Goal: Communication & Community: Connect with others

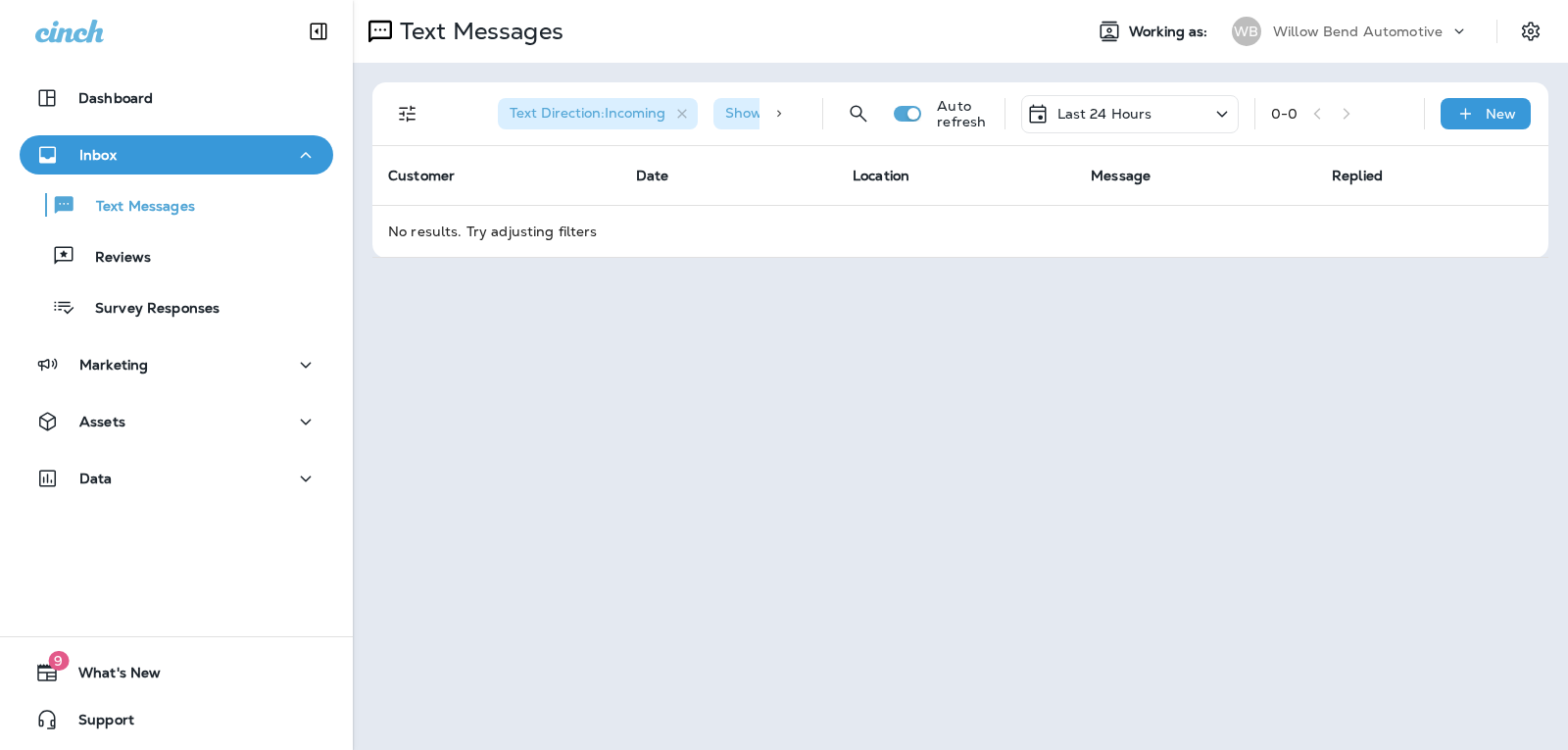
click at [1100, 121] on p "Last 24 Hours" at bounding box center [1105, 113] width 96 height 16
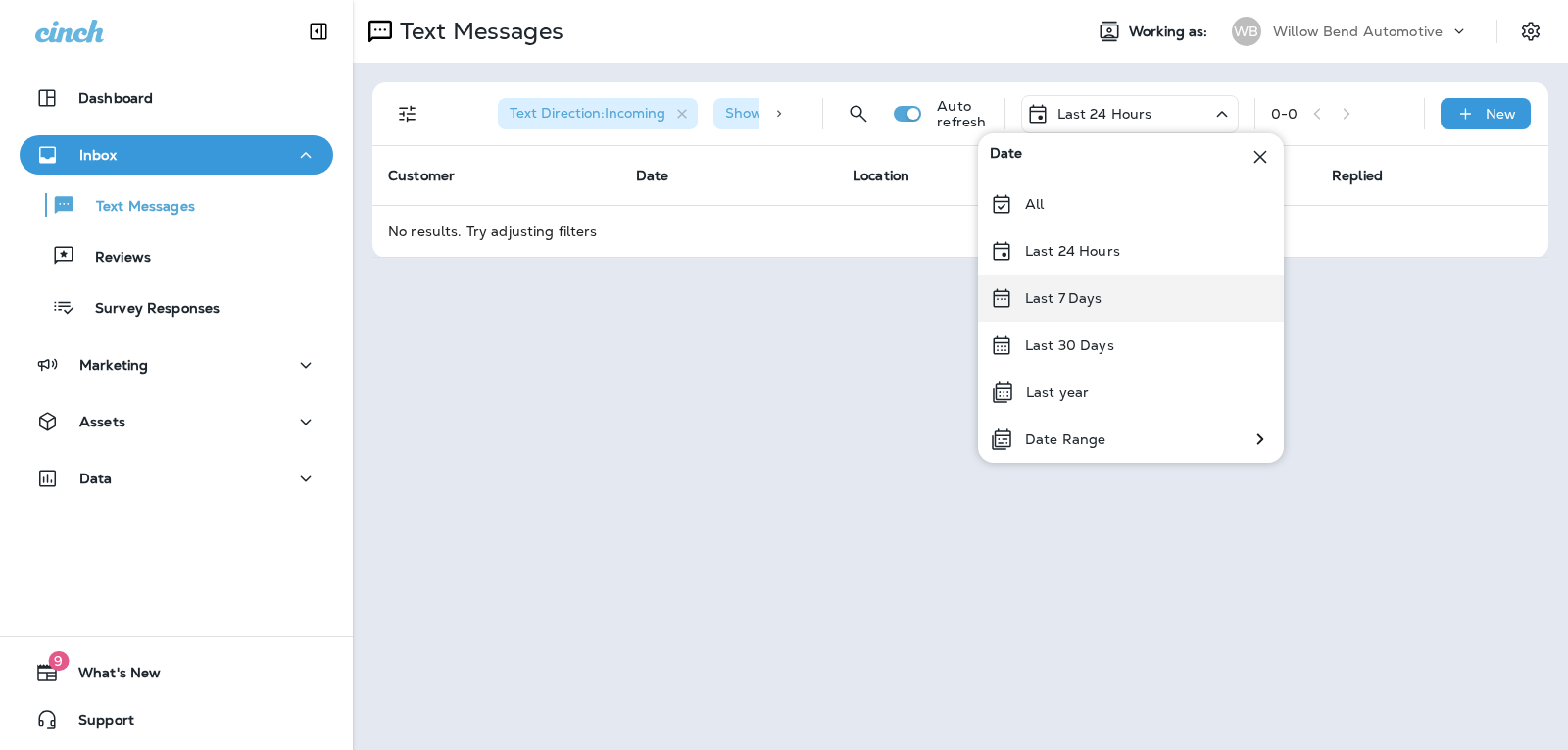
click at [1095, 293] on p "Last 7 Days" at bounding box center [1064, 299] width 78 height 16
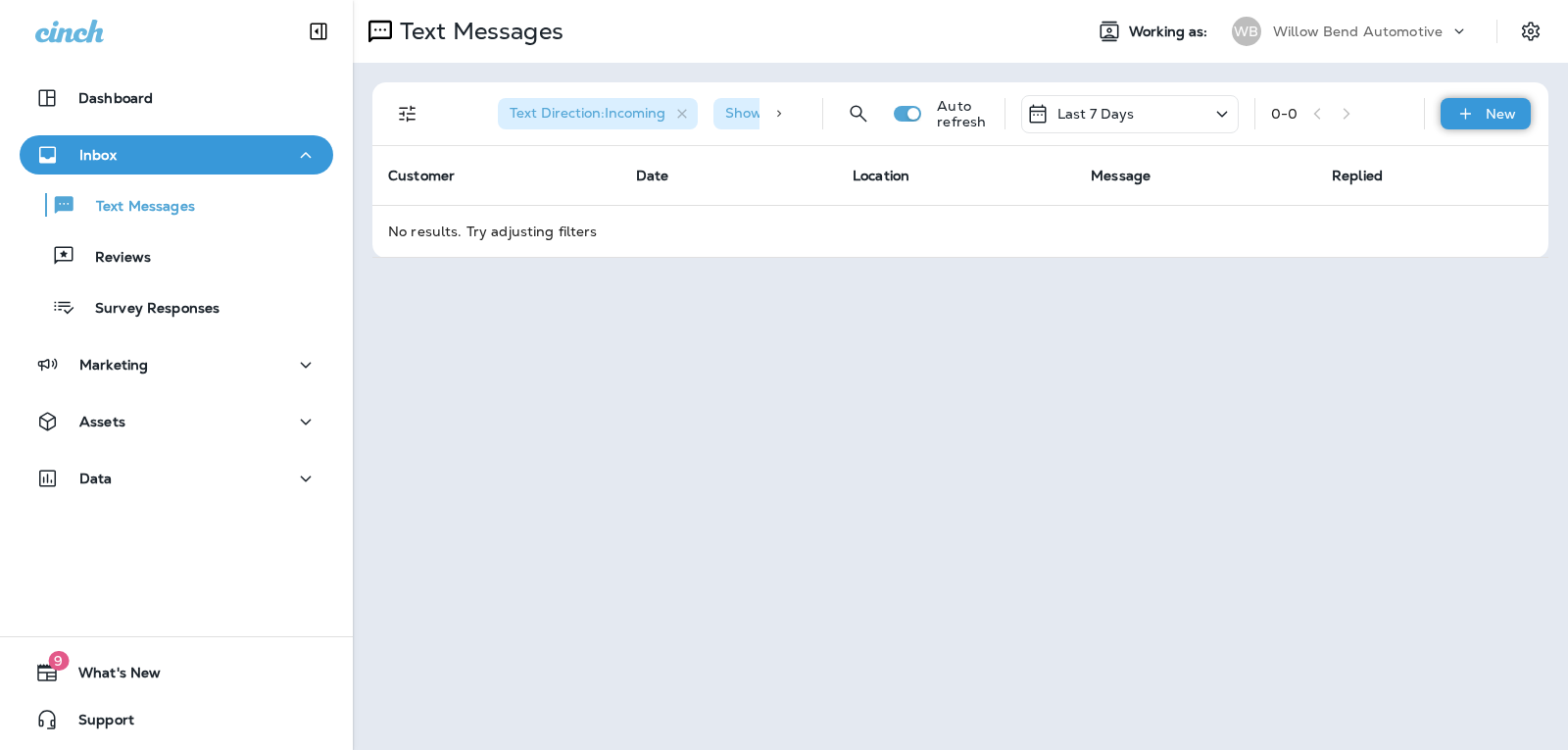
click at [1485, 119] on div "New" at bounding box center [1486, 114] width 91 height 32
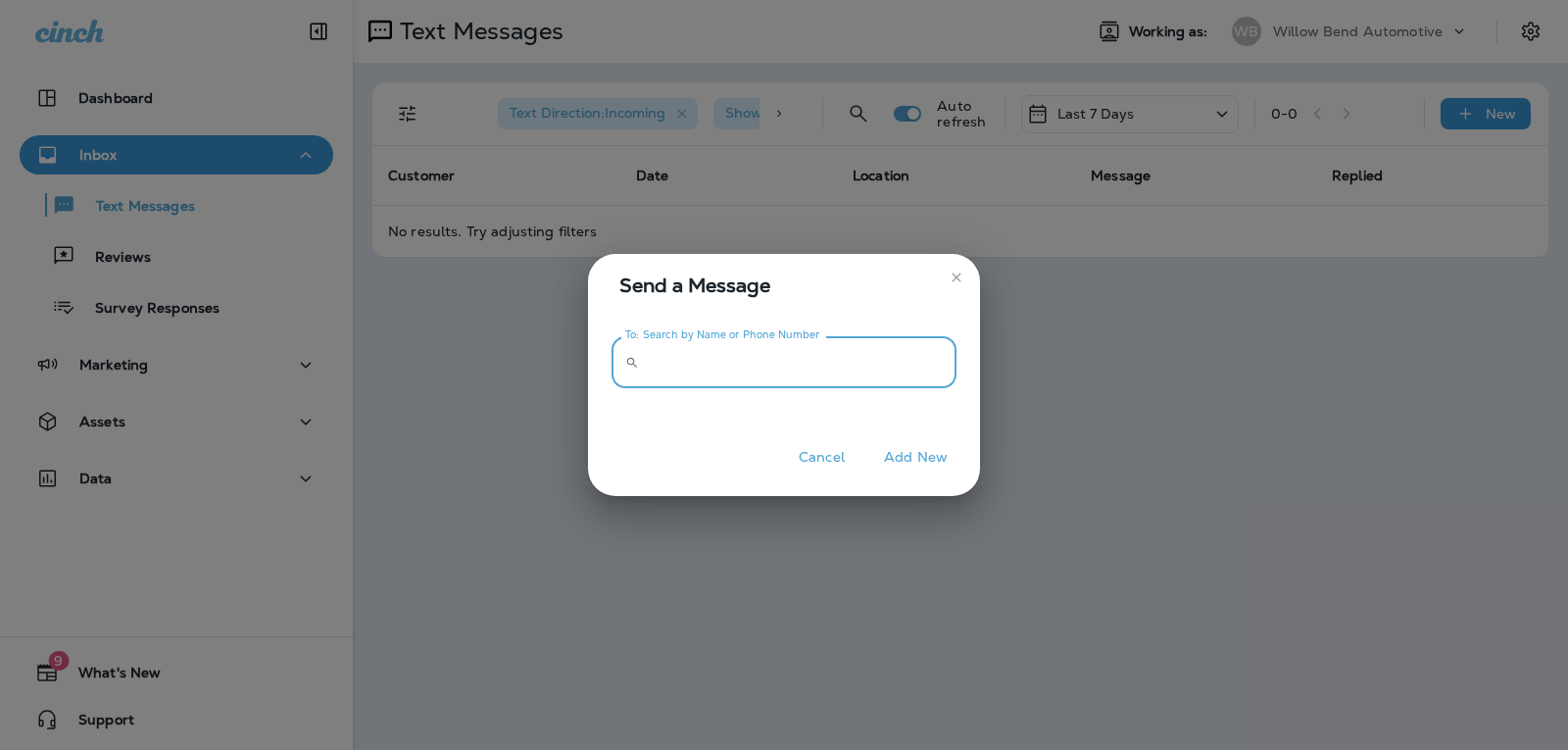
click at [946, 363] on input "To: Search by Name or Phone Number" at bounding box center [802, 362] width 309 height 52
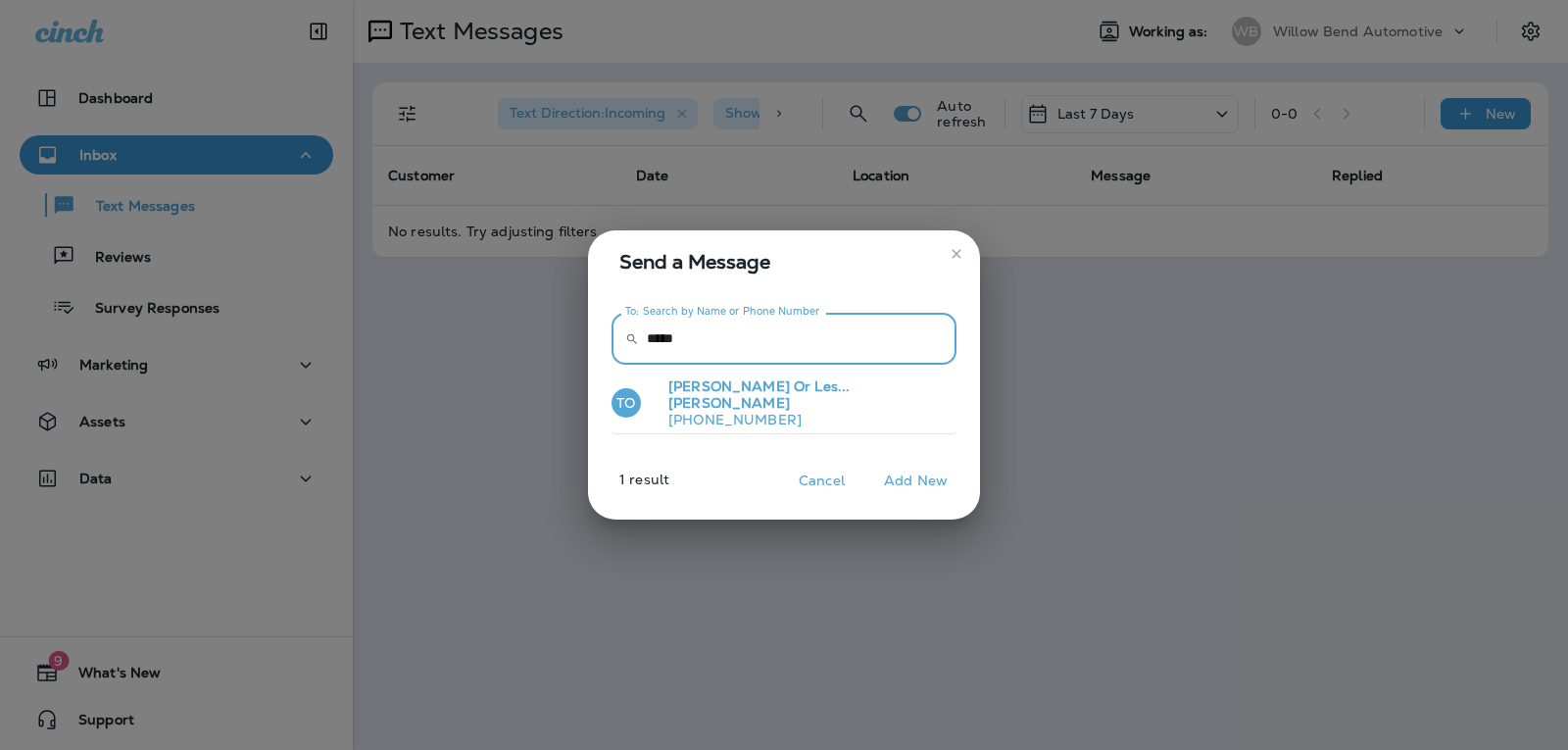
type input "*****"
click at [872, 391] on button "TO [PERSON_NAME] Les... [PERSON_NAME] [PHONE_NUMBER]" at bounding box center [784, 403] width 345 height 62
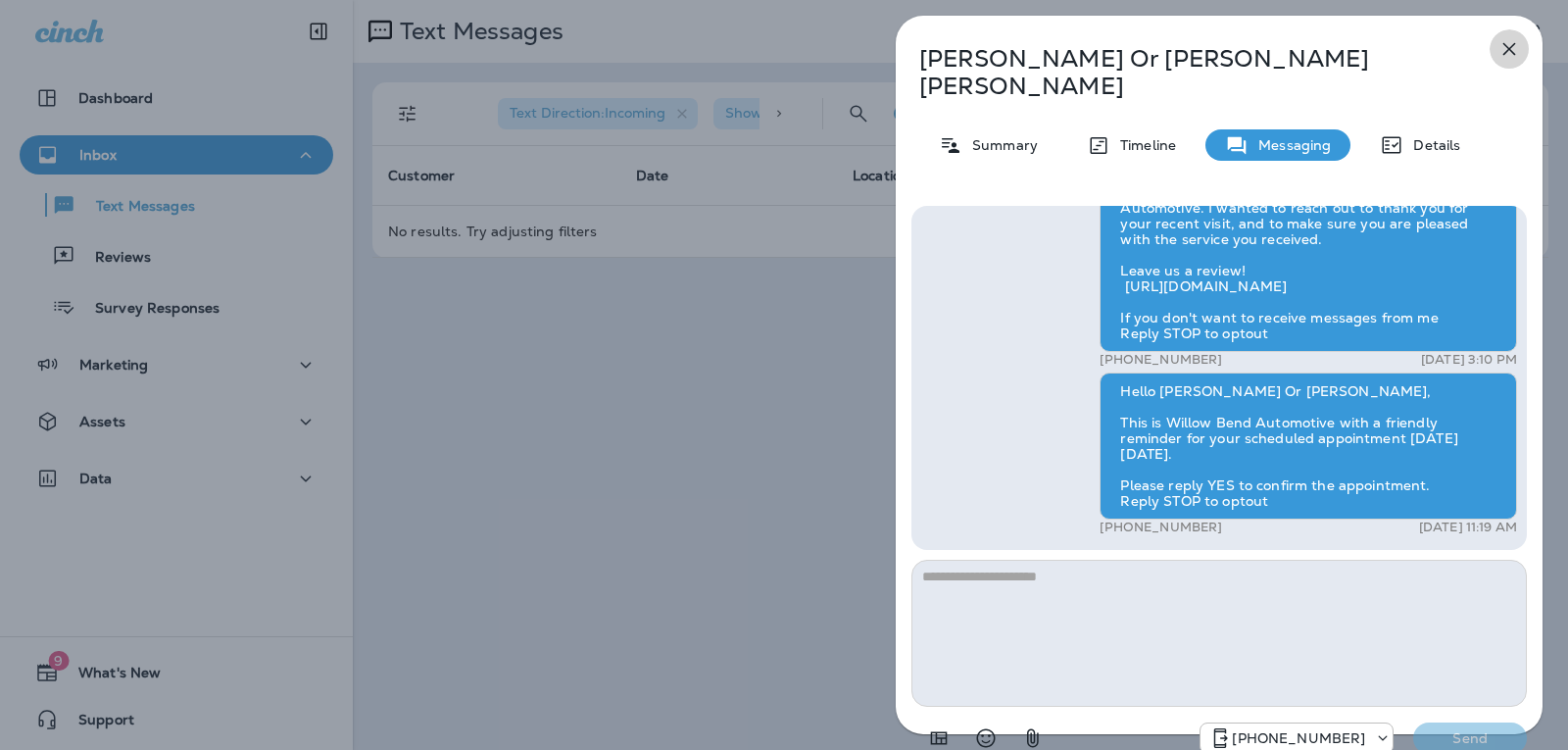
click at [1514, 60] on icon "button" at bounding box center [1509, 49] width 24 height 24
